Goal: Task Accomplishment & Management: Use online tool/utility

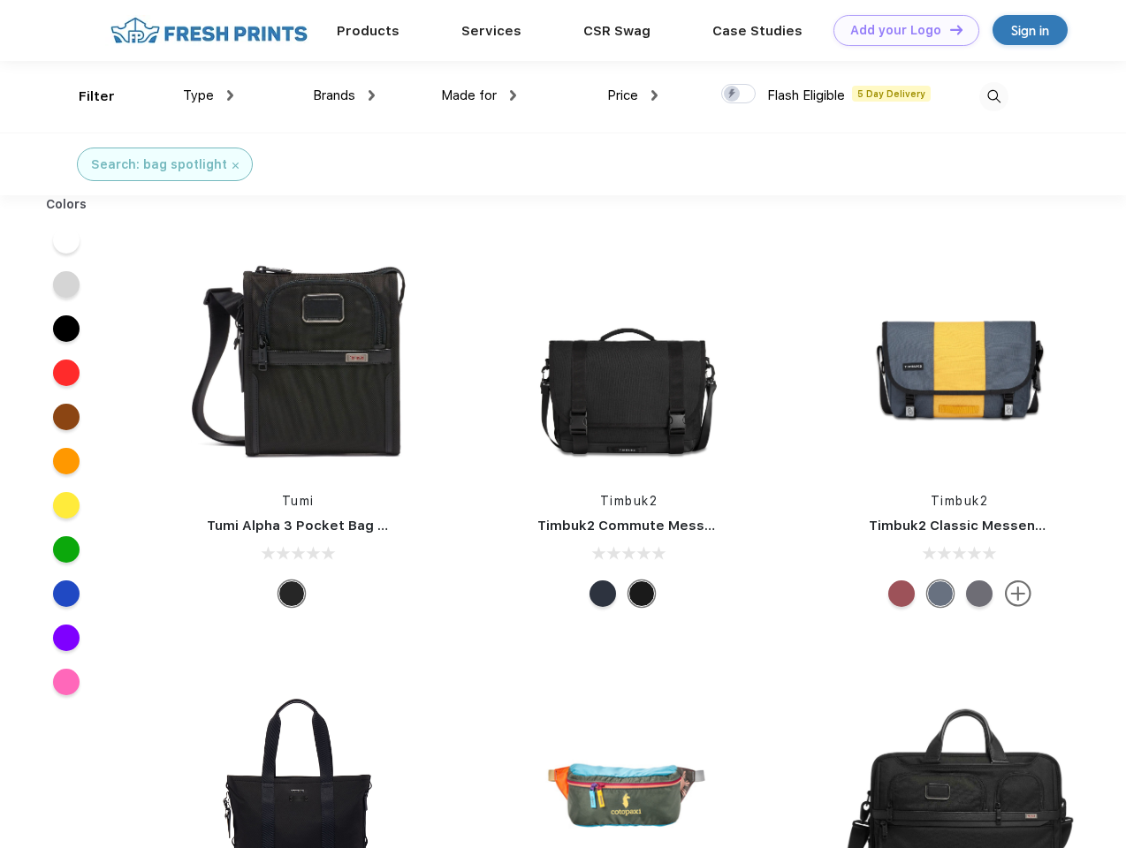
scroll to position [1, 0]
click at [900, 30] on link "Add your Logo Design Tool" at bounding box center [906, 30] width 146 height 31
click at [0, 0] on div "Design Tool" at bounding box center [0, 0] width 0 height 0
click at [948, 29] on link "Add your Logo Design Tool" at bounding box center [906, 30] width 146 height 31
click at [85, 96] on div "Filter" at bounding box center [97, 97] width 36 height 20
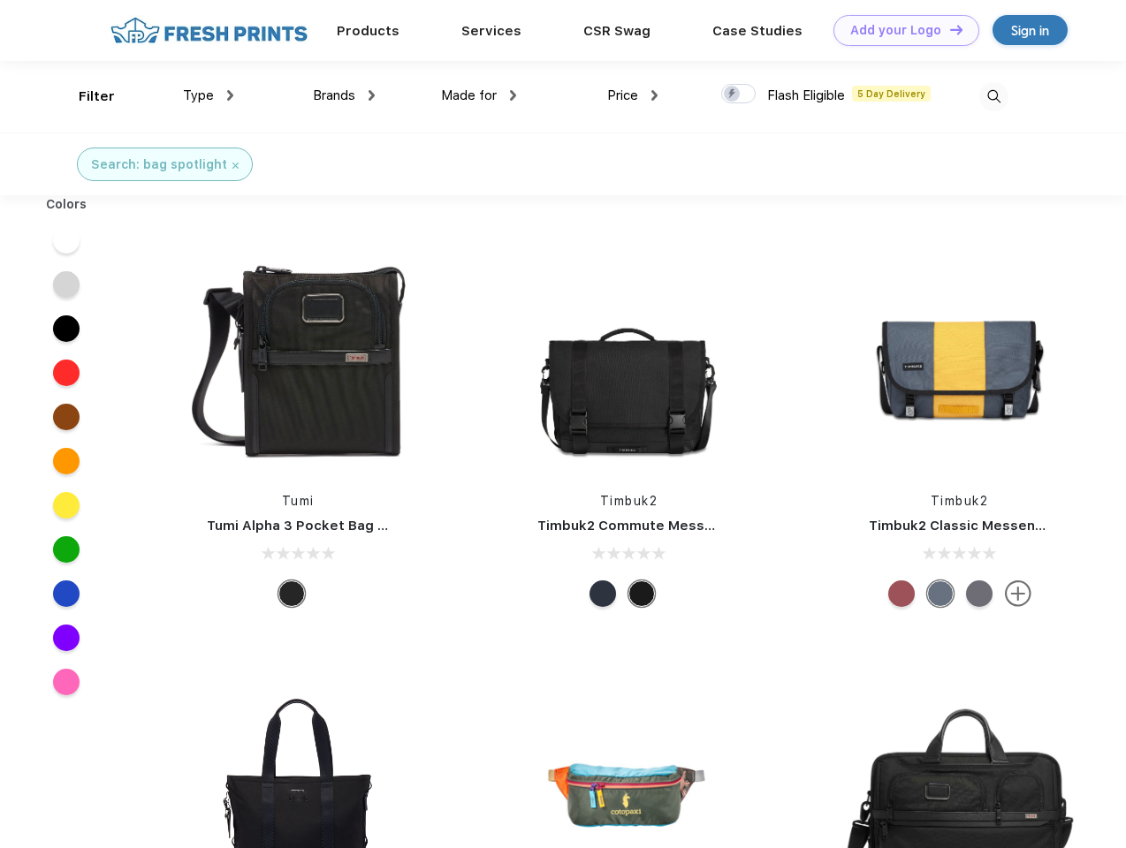
click at [209, 95] on span "Type" at bounding box center [198, 95] width 31 height 16
click at [344, 95] on span "Brands" at bounding box center [334, 95] width 42 height 16
click at [479, 95] on span "Made for" at bounding box center [469, 95] width 56 height 16
click at [633, 95] on span "Price" at bounding box center [622, 95] width 31 height 16
click at [739, 95] on div at bounding box center [738, 93] width 34 height 19
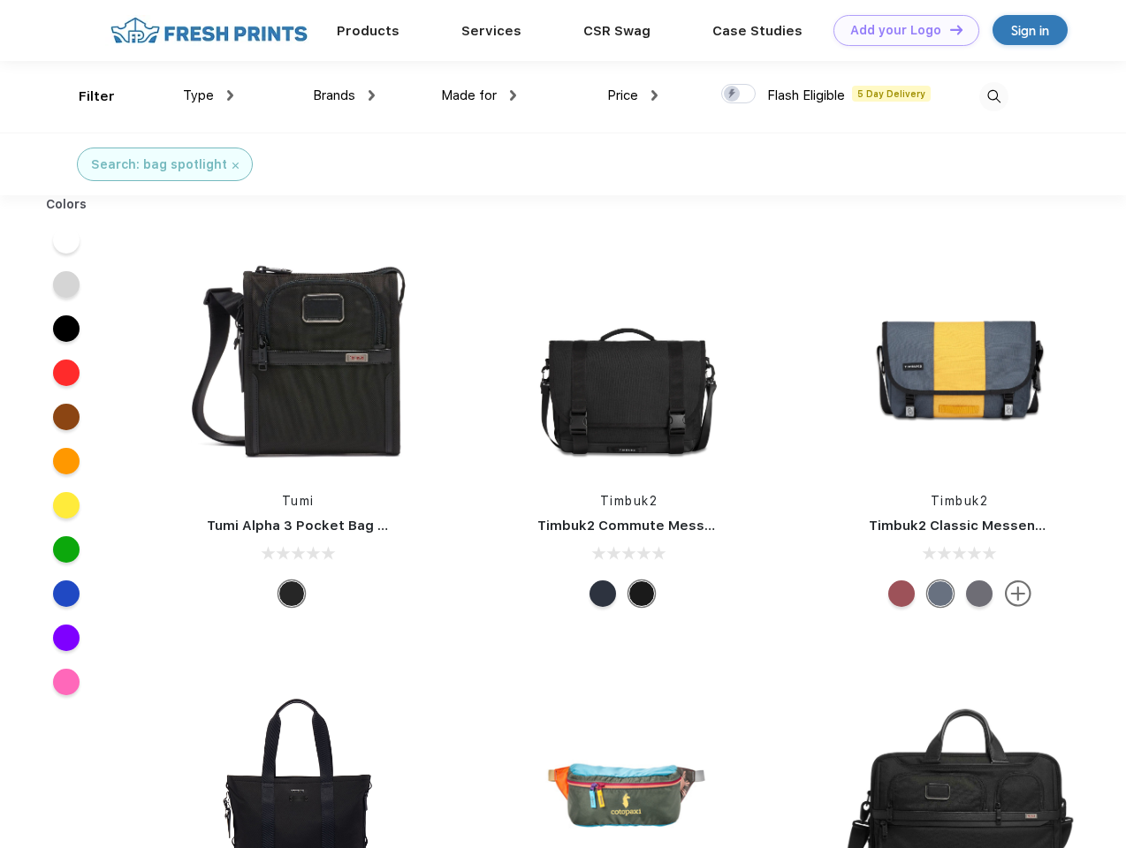
click at [733, 95] on input "checkbox" at bounding box center [726, 88] width 11 height 11
click at [993, 96] on img at bounding box center [993, 96] width 29 height 29
